Goal: Task Accomplishment & Management: Manage account settings

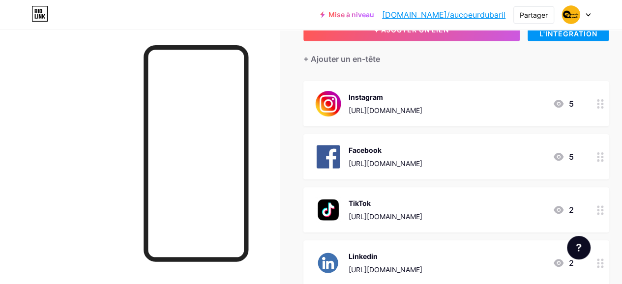
scroll to position [74, 0]
click at [423, 215] on font "[URL][DOMAIN_NAME]" at bounding box center [386, 216] width 74 height 8
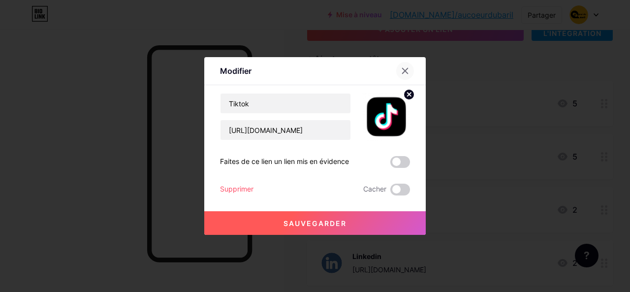
click at [400, 78] on div at bounding box center [405, 71] width 18 height 18
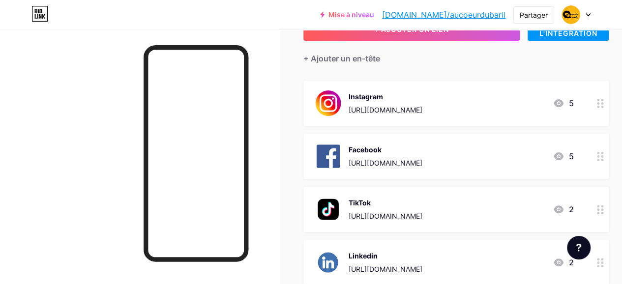
click at [588, 13] on icon at bounding box center [588, 14] width 5 height 3
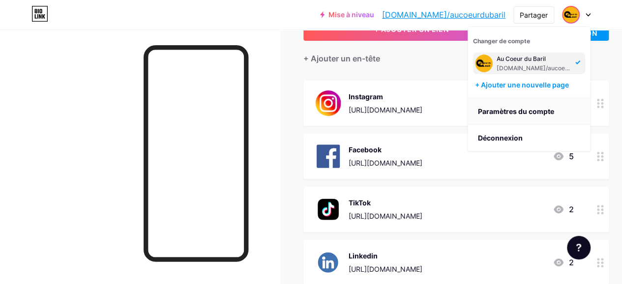
click at [520, 110] on font "Paramètres du compte" at bounding box center [516, 111] width 76 height 8
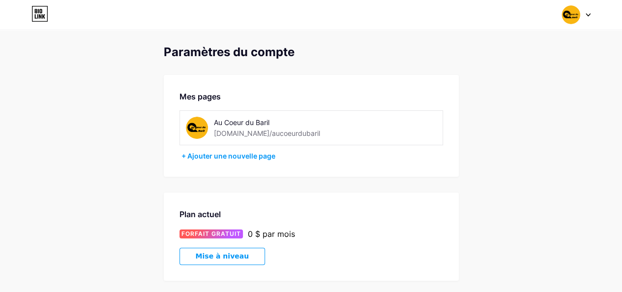
click at [514, 167] on div "Paramètres du compte Mes pages Au Coeur du Baril [DOMAIN_NAME]/aucoeurdubaril +…" at bounding box center [311, 281] width 622 height 472
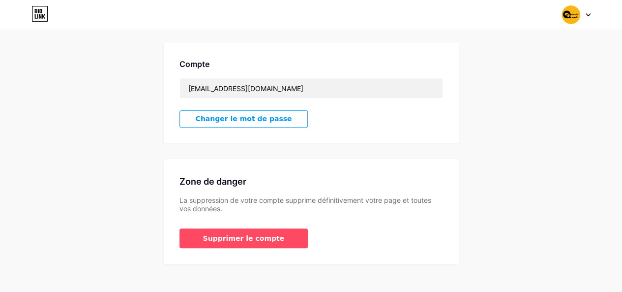
scroll to position [256, 0]
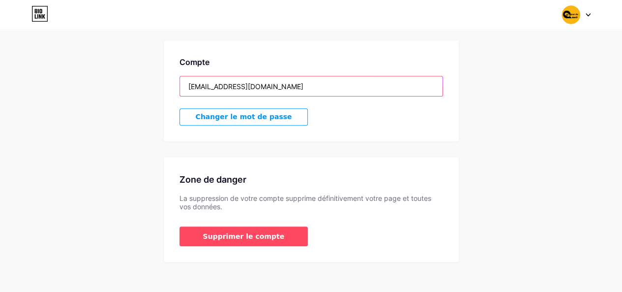
click at [274, 89] on input "[EMAIL_ADDRESS][DOMAIN_NAME]" at bounding box center [311, 86] width 263 height 20
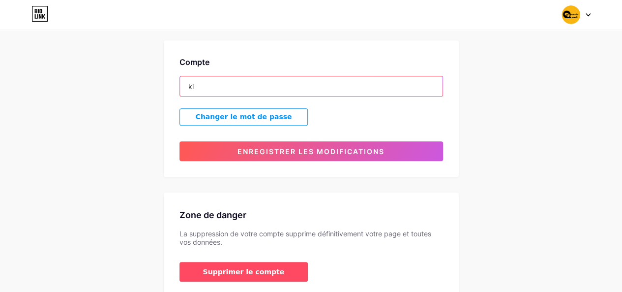
type input "k"
type input "[EMAIL_ADDRESS][DOMAIN_NAME]"
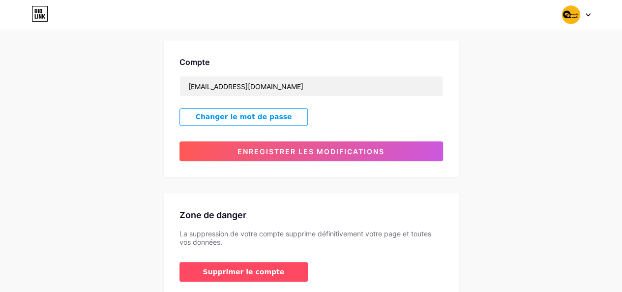
click at [265, 114] on font "Changer le mot de passe" at bounding box center [244, 117] width 96 height 8
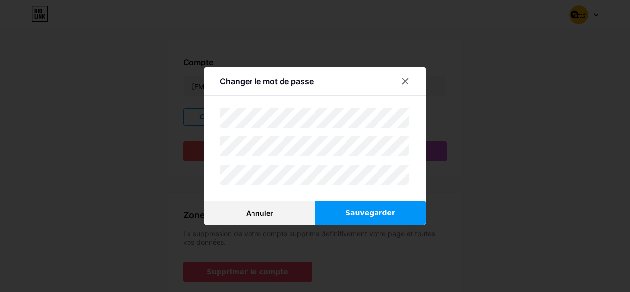
click at [351, 214] on font "Sauvegarder" at bounding box center [370, 213] width 50 height 8
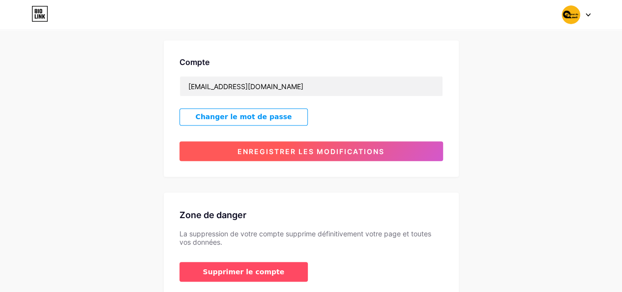
click at [327, 153] on font "Enregistrer les modifications" at bounding box center [311, 151] width 147 height 8
click at [319, 151] on font "Enregistrer les modifications" at bounding box center [311, 151] width 147 height 8
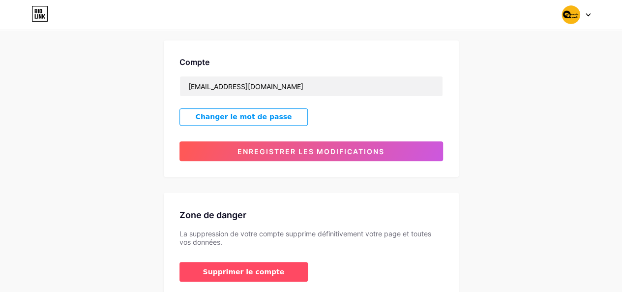
click at [586, 14] on icon at bounding box center [588, 15] width 4 height 2
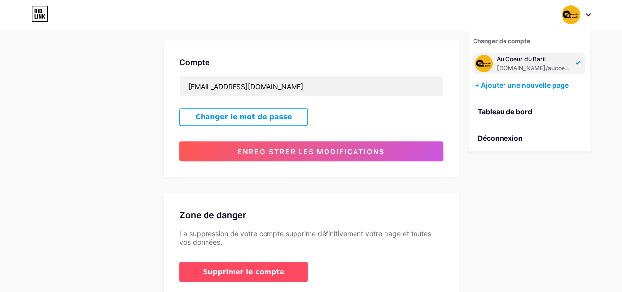
click at [591, 12] on div "Changer de compte Au Coeur du Baril [DOMAIN_NAME]/aucoeurdubaril + Ajouter une …" at bounding box center [311, 15] width 622 height 18
